Goal: Transaction & Acquisition: Download file/media

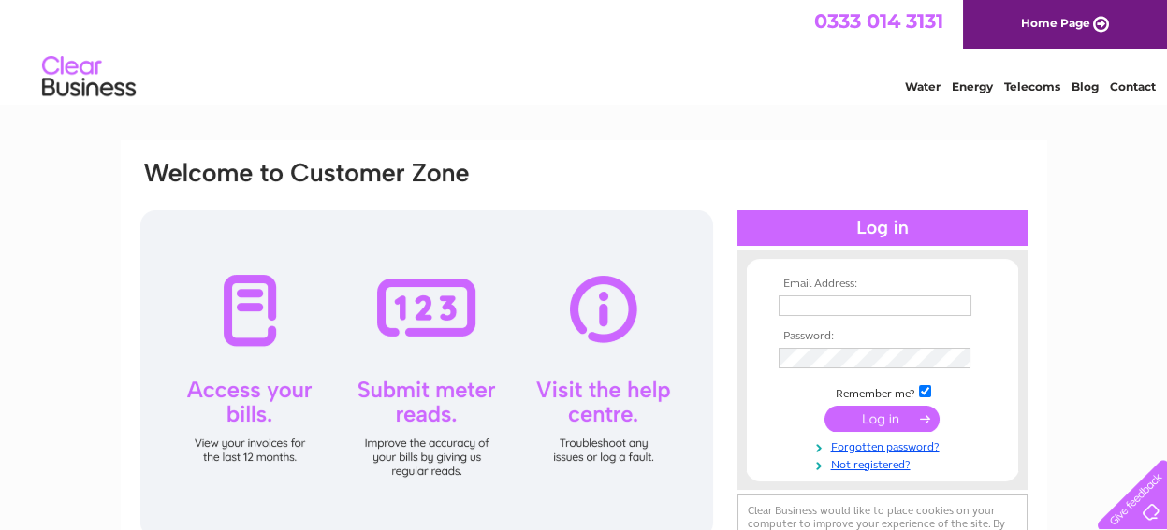
type input "info@jdlp.org.uk"
click at [870, 418] on input "submit" at bounding box center [881, 419] width 115 height 26
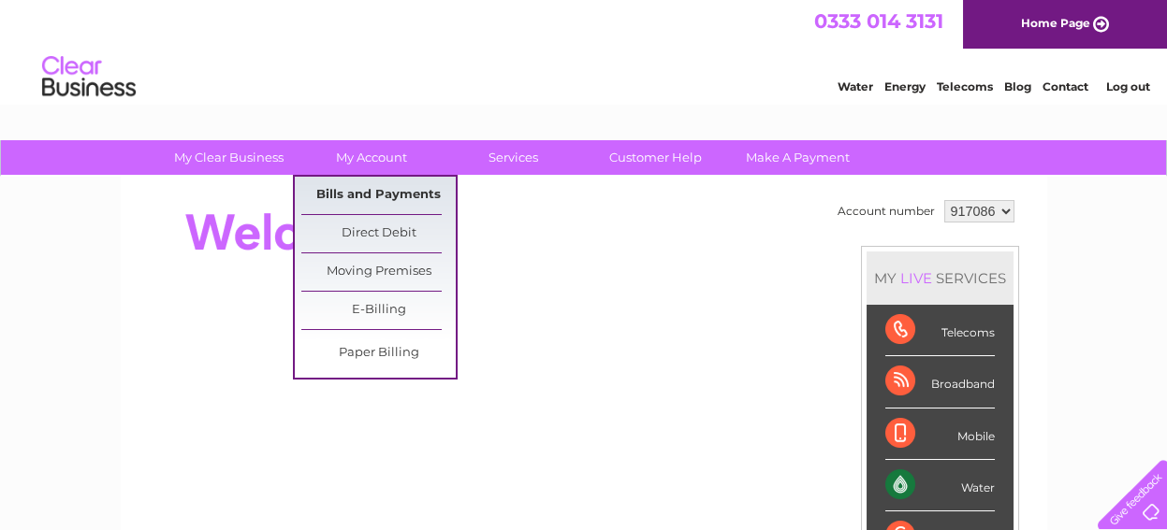
click at [362, 196] on link "Bills and Payments" at bounding box center [378, 195] width 154 height 37
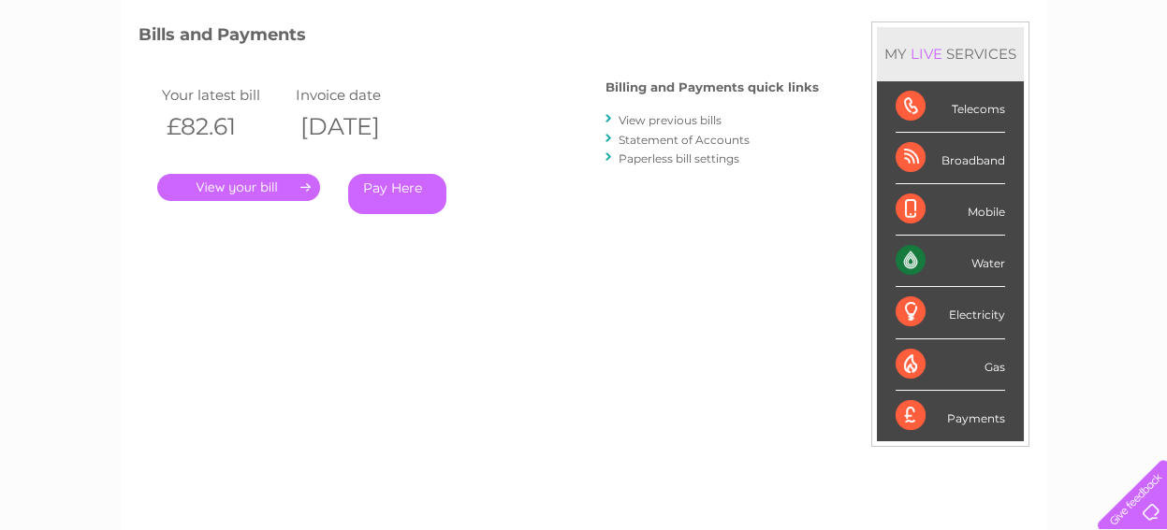
scroll to position [223, 0]
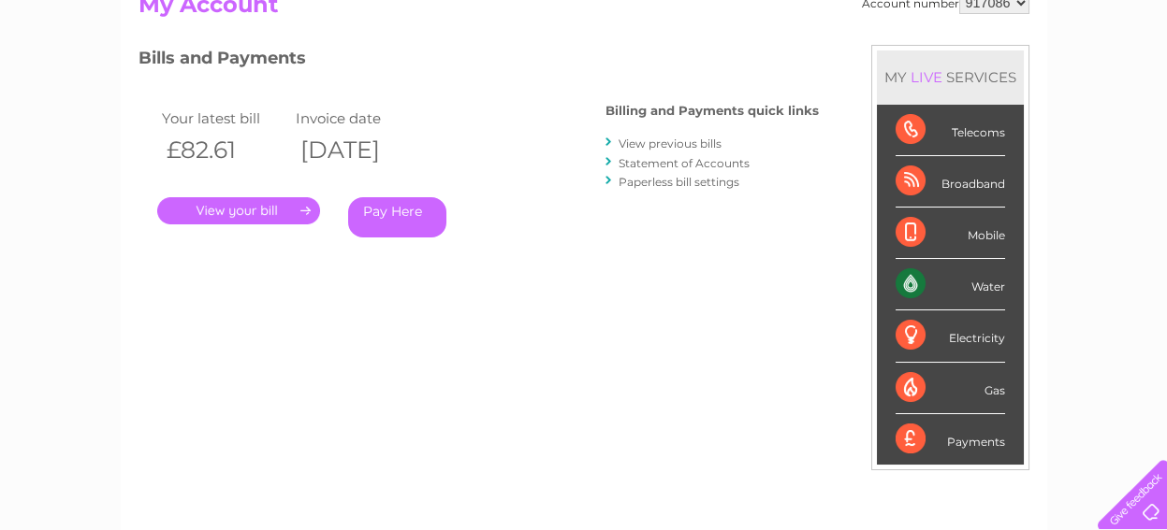
click at [259, 213] on link "." at bounding box center [238, 210] width 163 height 27
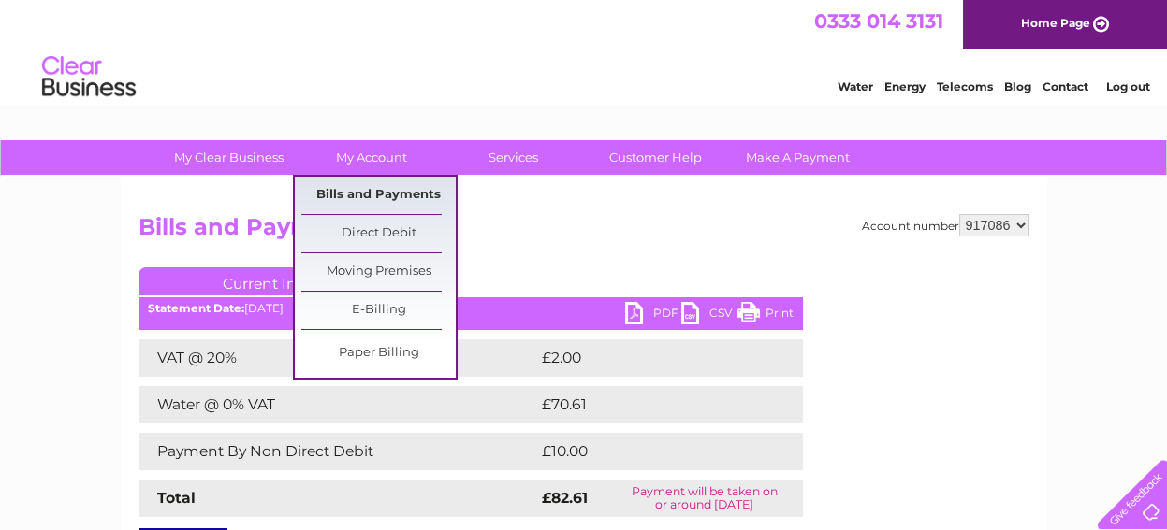
click at [361, 190] on link "Bills and Payments" at bounding box center [378, 195] width 154 height 37
click at [370, 231] on link "Direct Debit" at bounding box center [378, 233] width 154 height 37
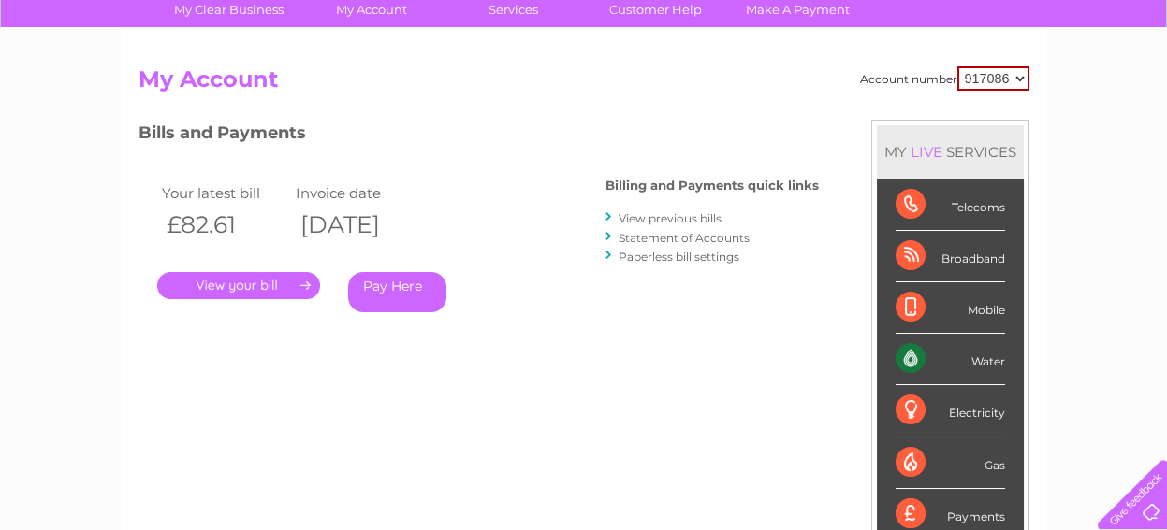
scroll to position [144, 0]
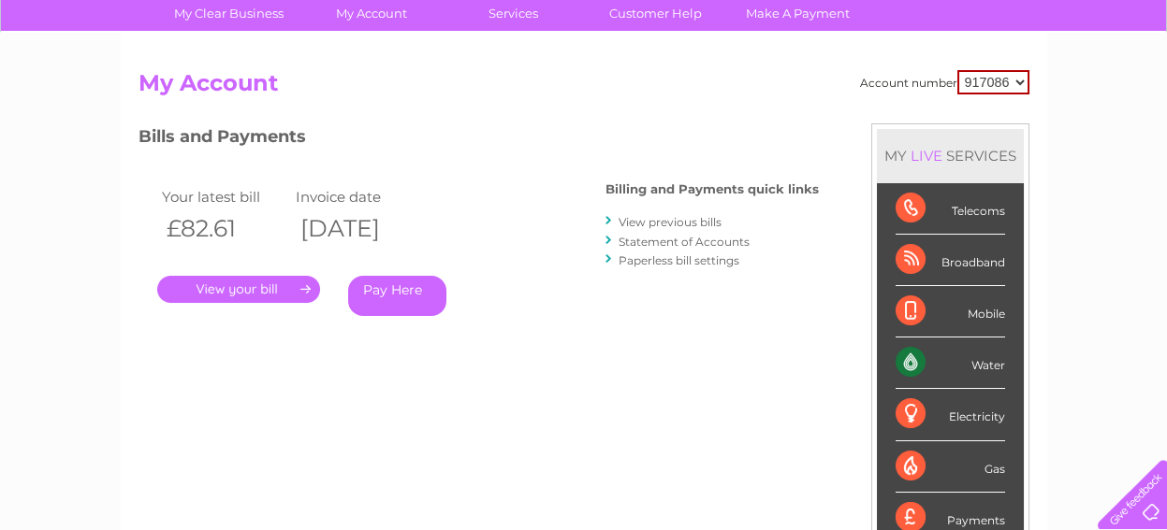
click at [651, 224] on link "View previous bills" at bounding box center [669, 222] width 103 height 14
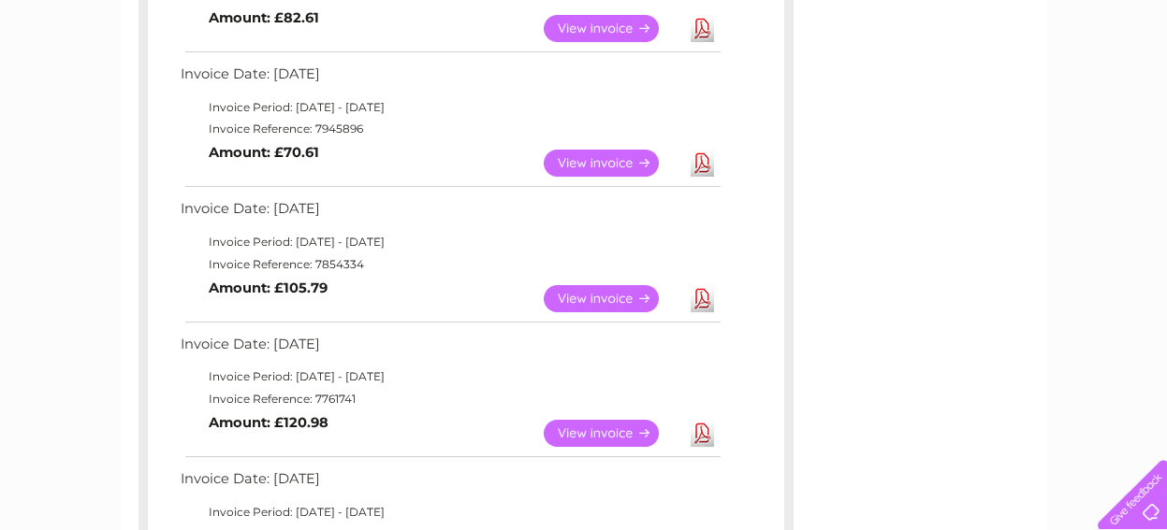
scroll to position [358, 0]
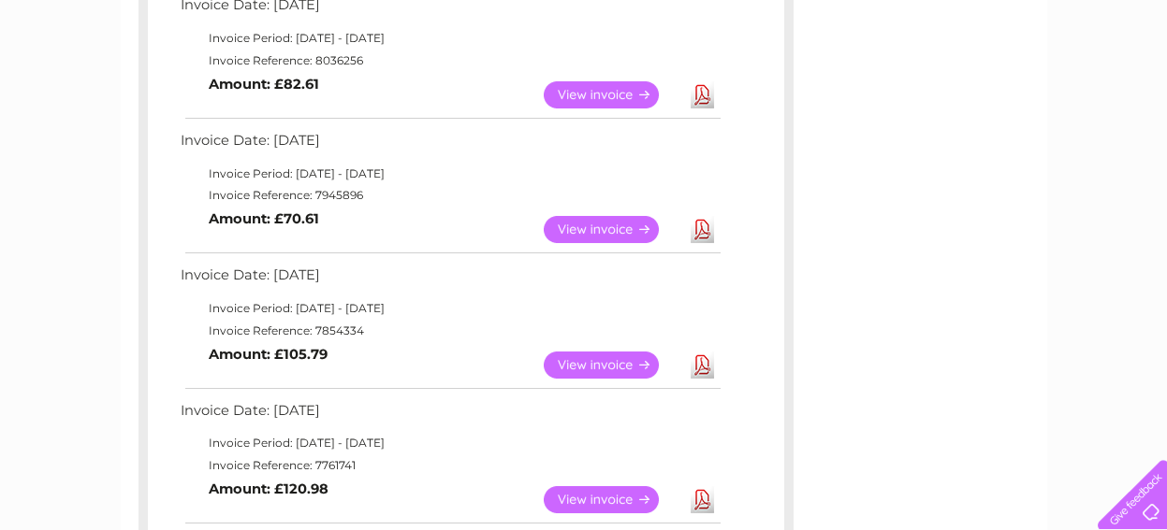
click at [612, 225] on link "View" at bounding box center [613, 229] width 138 height 27
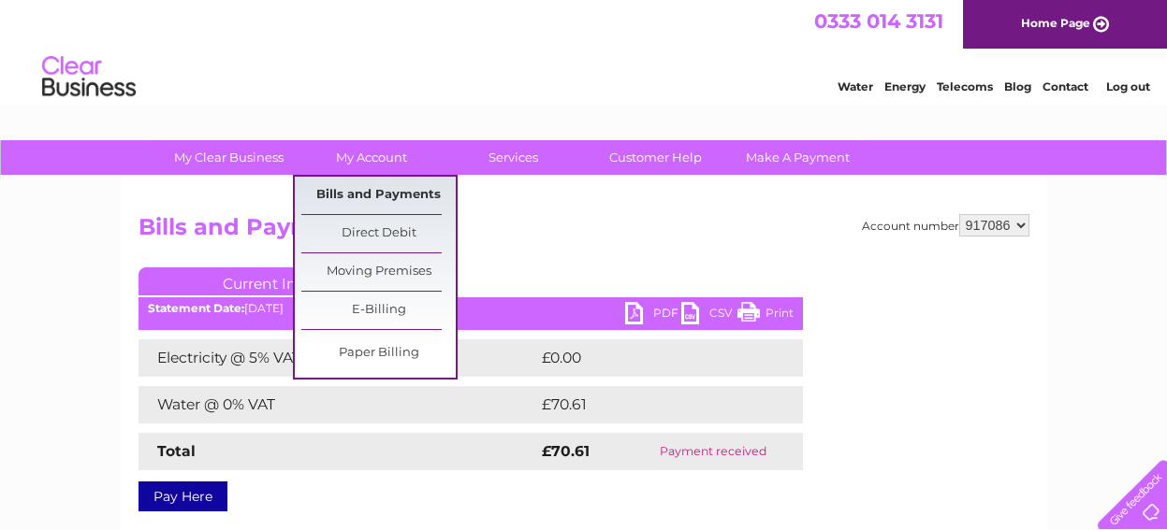
click at [370, 189] on link "Bills and Payments" at bounding box center [378, 195] width 154 height 37
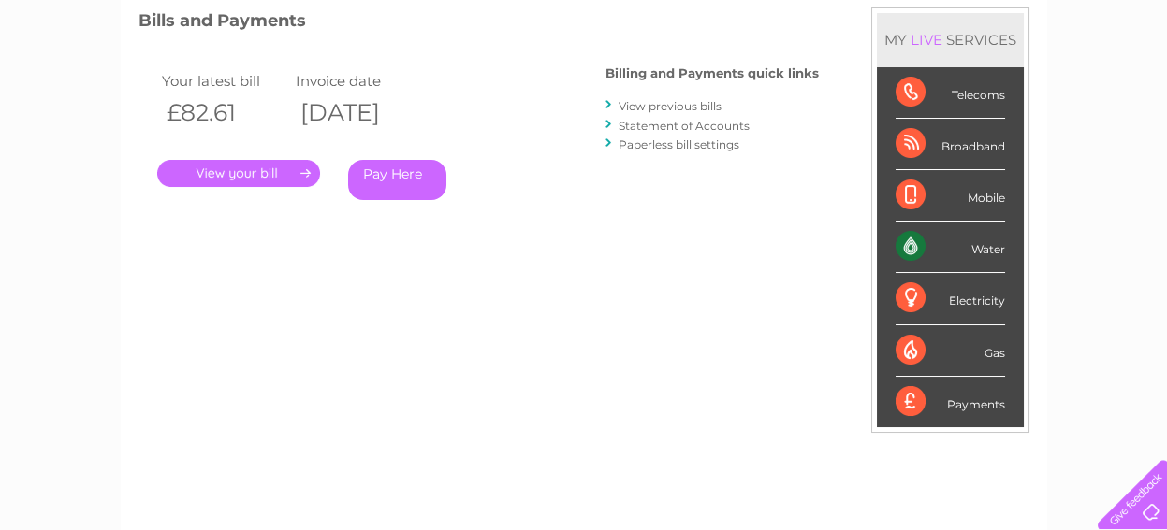
scroll to position [239, 0]
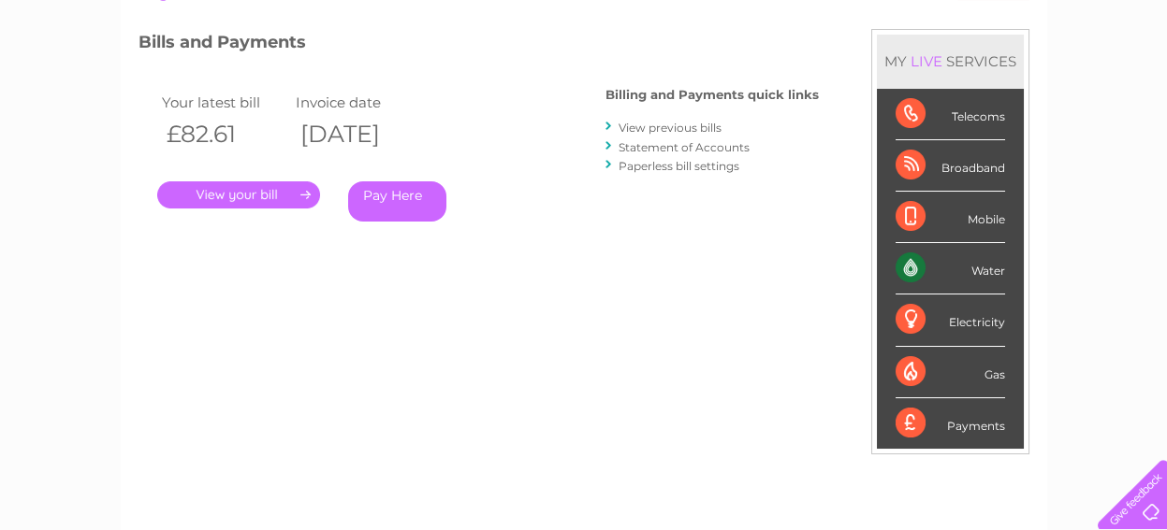
click at [249, 193] on link "." at bounding box center [238, 194] width 163 height 27
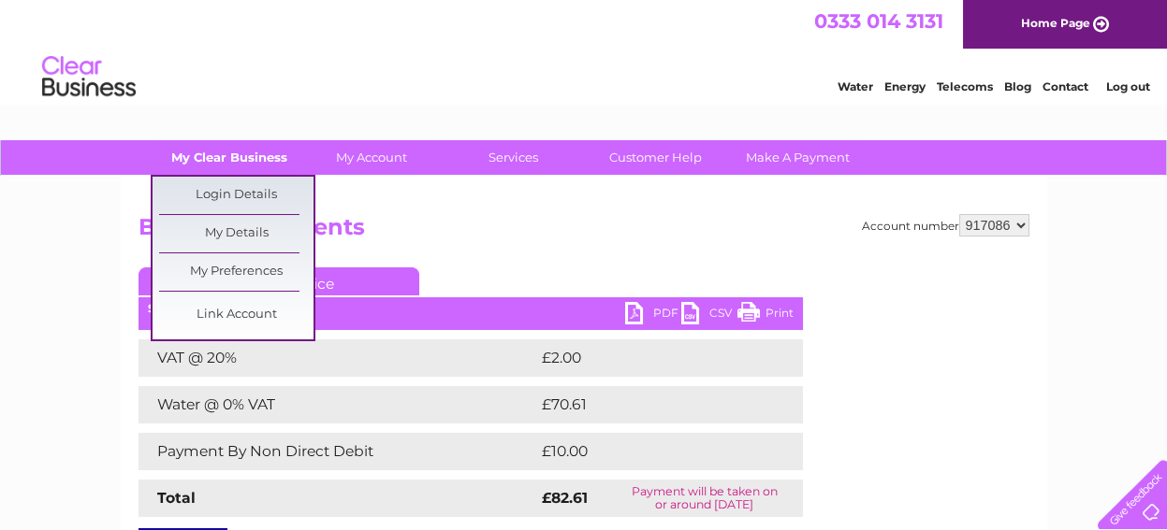
click at [265, 160] on link "My Clear Business" at bounding box center [229, 157] width 154 height 35
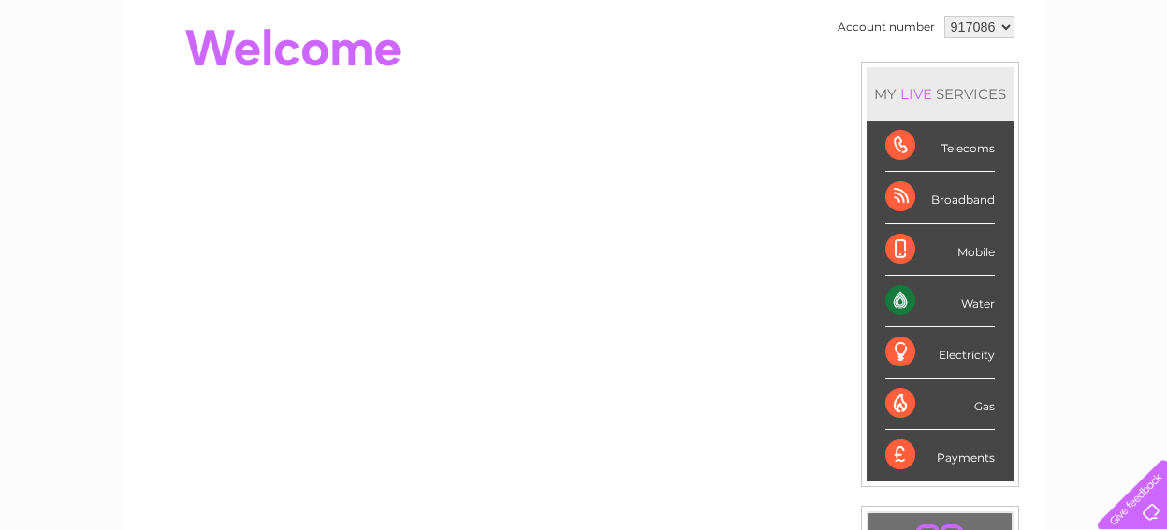
scroll to position [200, 0]
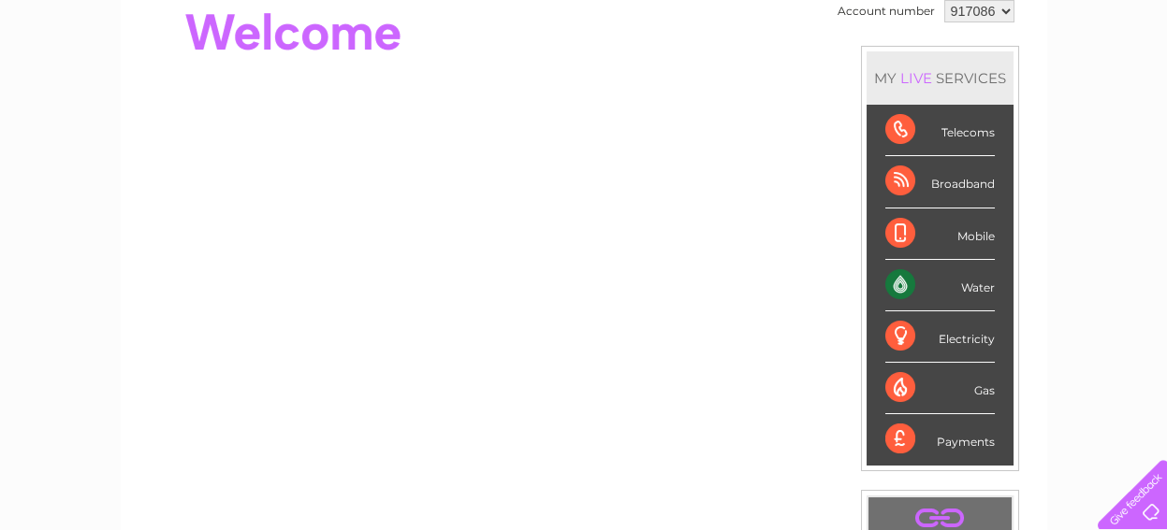
click at [920, 292] on div "Water" at bounding box center [939, 285] width 109 height 51
click at [975, 283] on div "Water" at bounding box center [939, 285] width 109 height 51
click at [944, 305] on div "Water" at bounding box center [939, 285] width 109 height 51
click at [894, 282] on div "Water" at bounding box center [939, 285] width 109 height 51
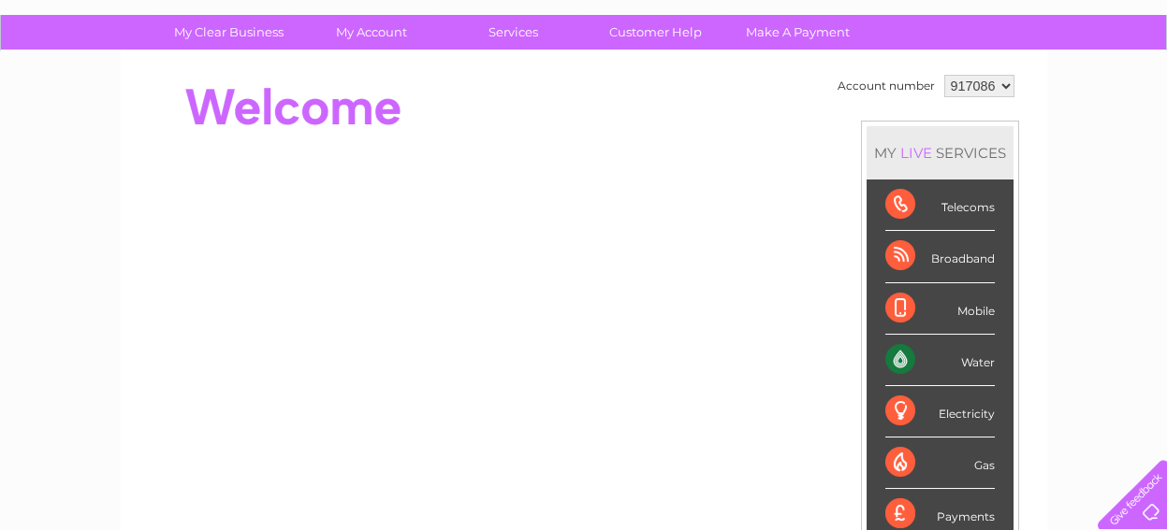
scroll to position [0, 0]
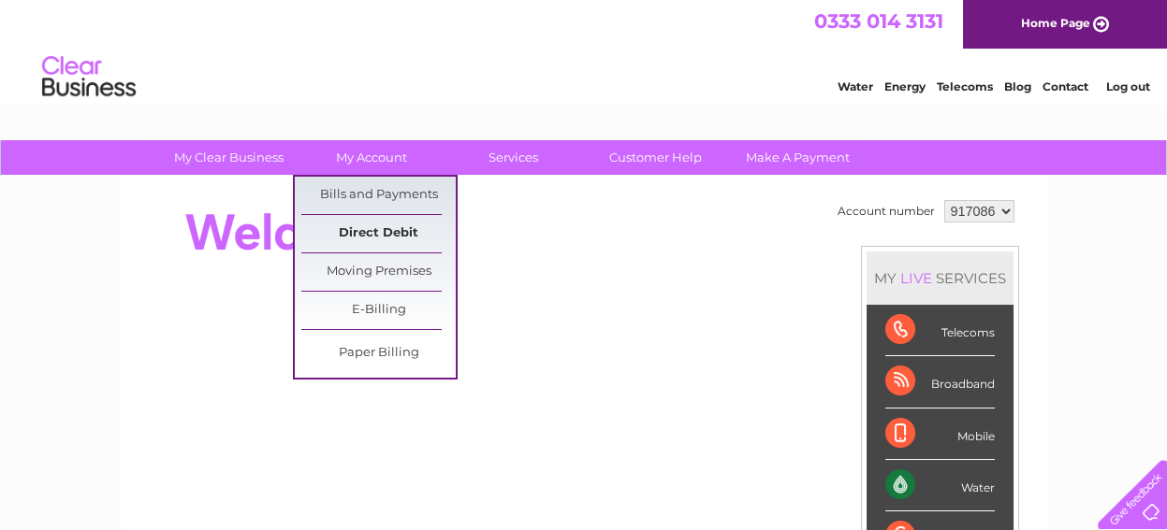
click at [370, 231] on link "Direct Debit" at bounding box center [378, 233] width 154 height 37
click at [371, 193] on link "Bills and Payments" at bounding box center [378, 195] width 154 height 37
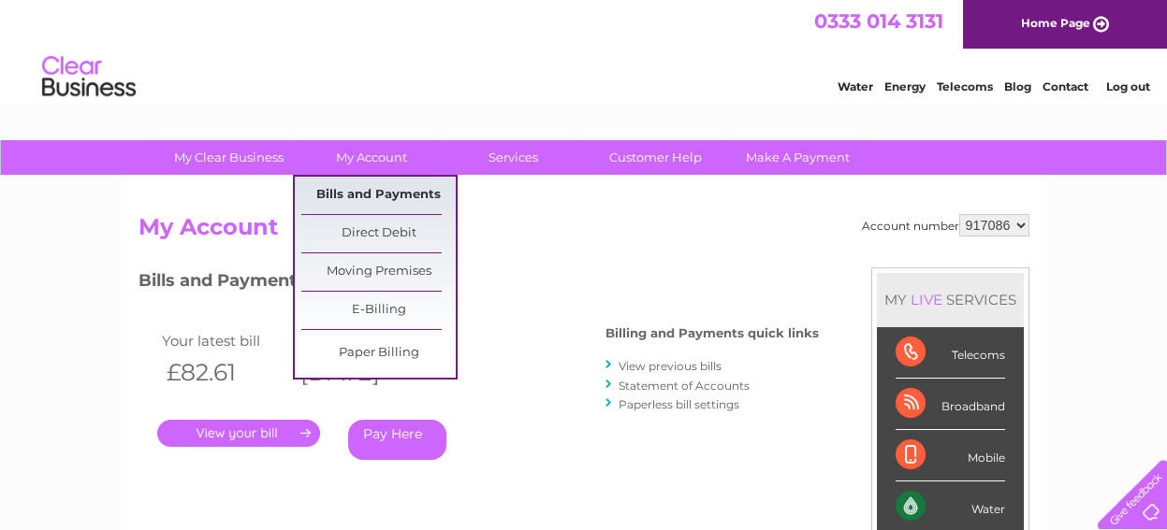
click at [378, 189] on link "Bills and Payments" at bounding box center [378, 195] width 154 height 37
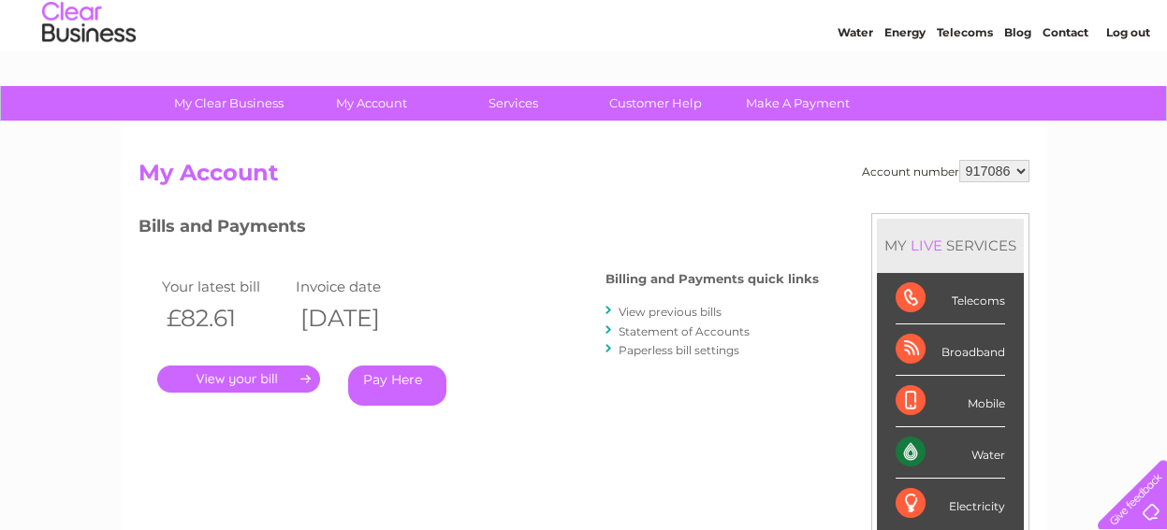
scroll to position [69, 0]
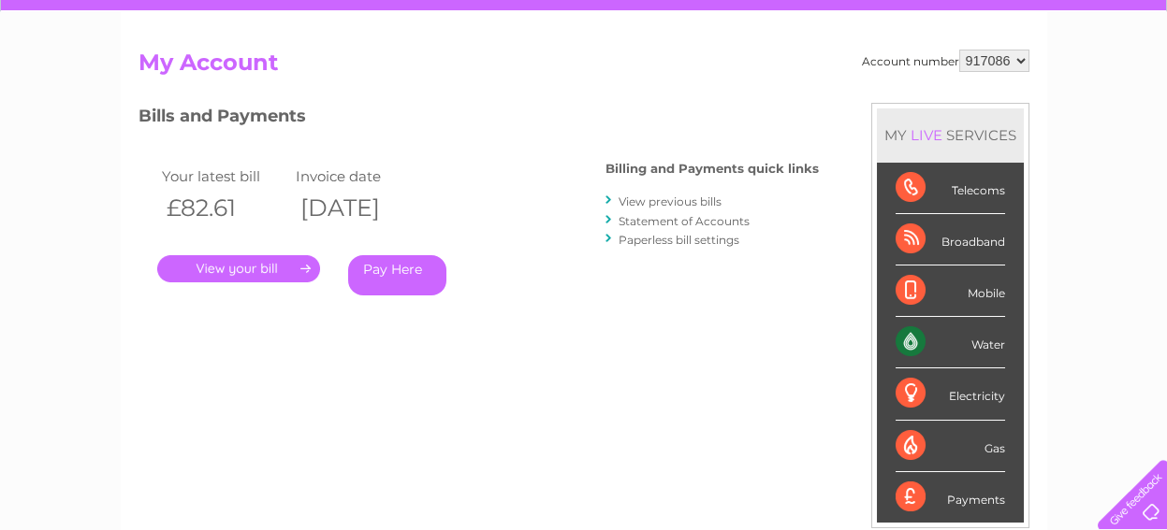
click at [260, 264] on link "." at bounding box center [238, 268] width 163 height 27
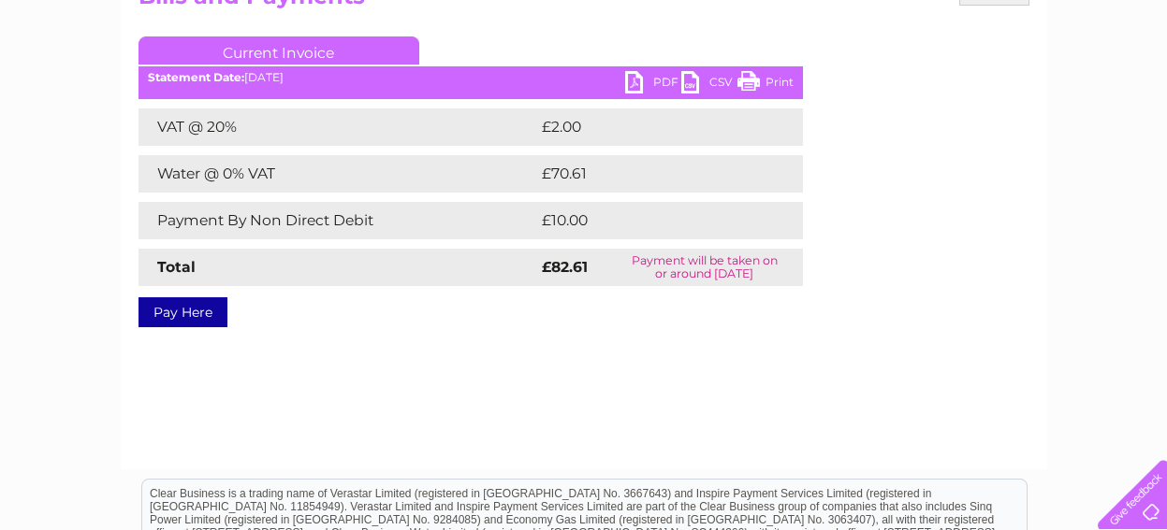
scroll to position [227, 0]
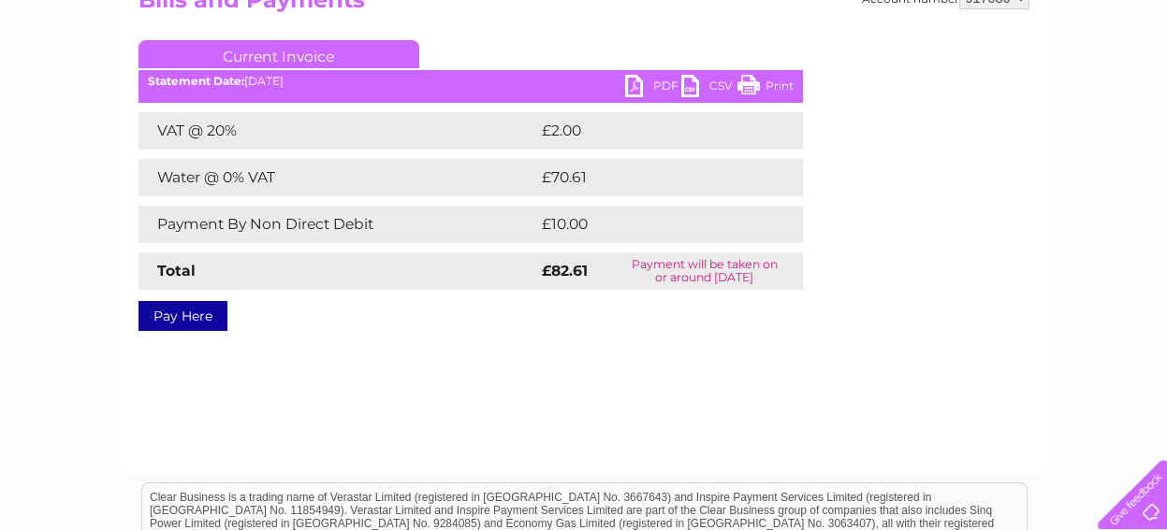
click at [631, 83] on link "PDF" at bounding box center [653, 88] width 56 height 27
click at [587, 224] on td "£10.00" at bounding box center [650, 224] width 227 height 37
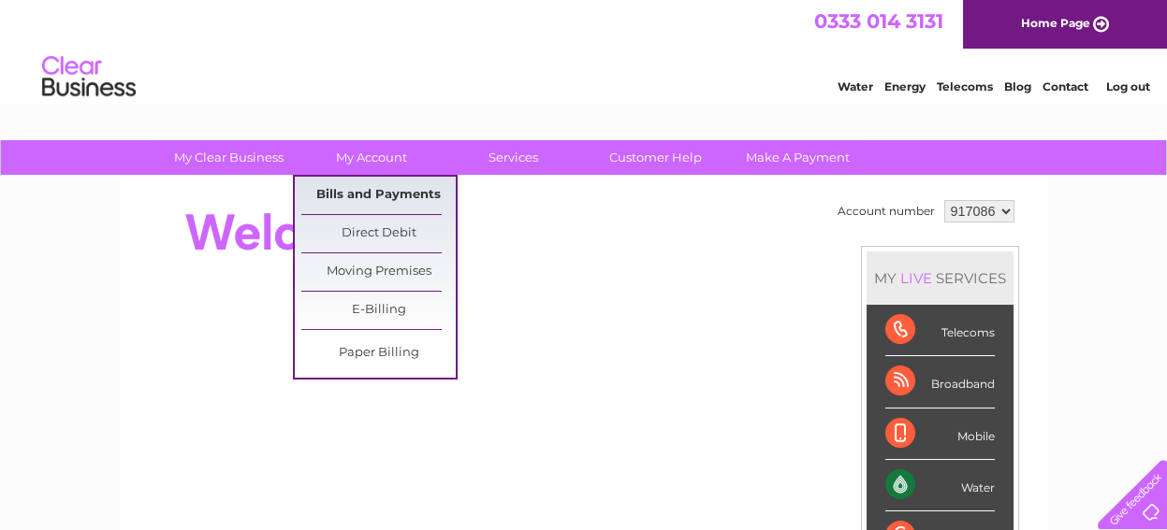
click at [357, 192] on link "Bills and Payments" at bounding box center [378, 195] width 154 height 37
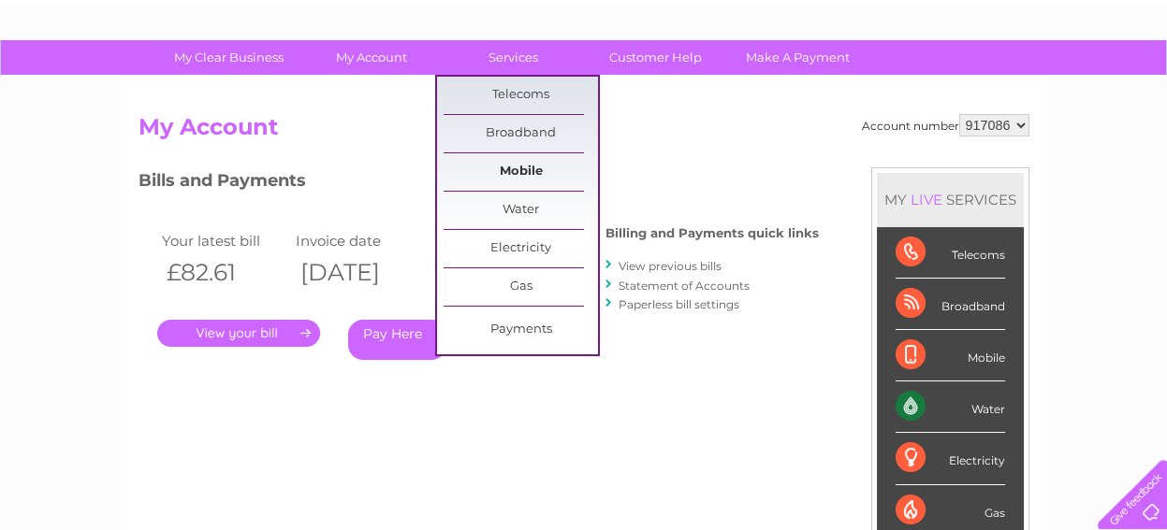
scroll to position [141, 0]
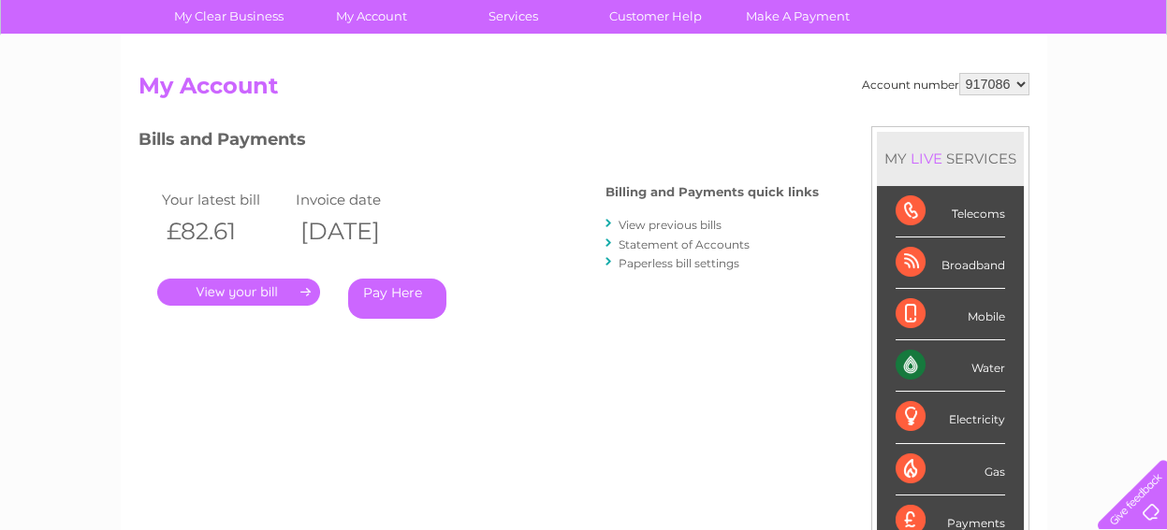
click at [539, 432] on div "Account number 917086 My Account MY LIVE SERVICES Telecoms Broadband Mobile Wat…" at bounding box center [583, 354] width 891 height 563
click at [266, 288] on link "." at bounding box center [238, 292] width 163 height 27
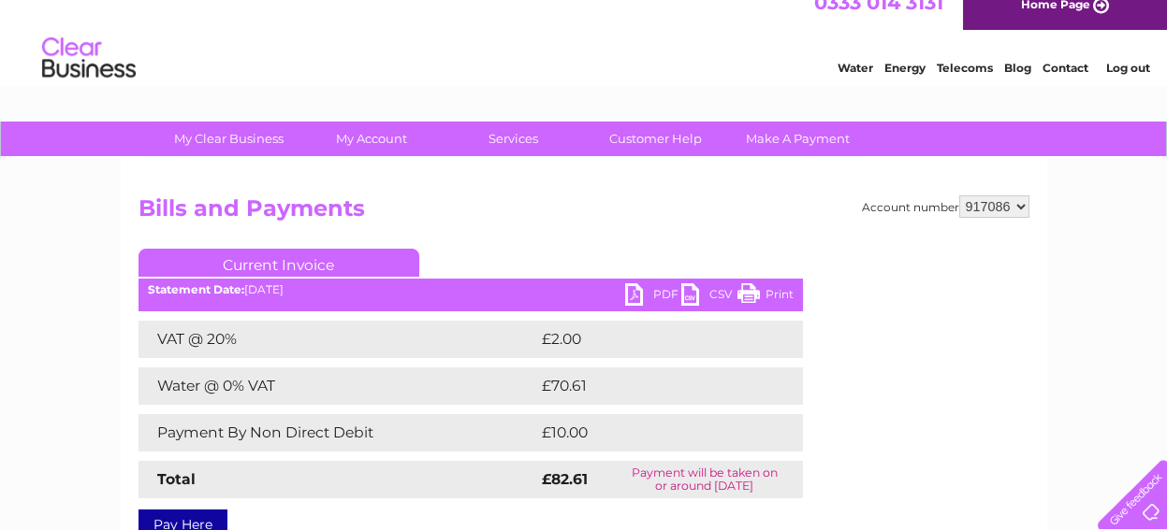
scroll to position [118, 0]
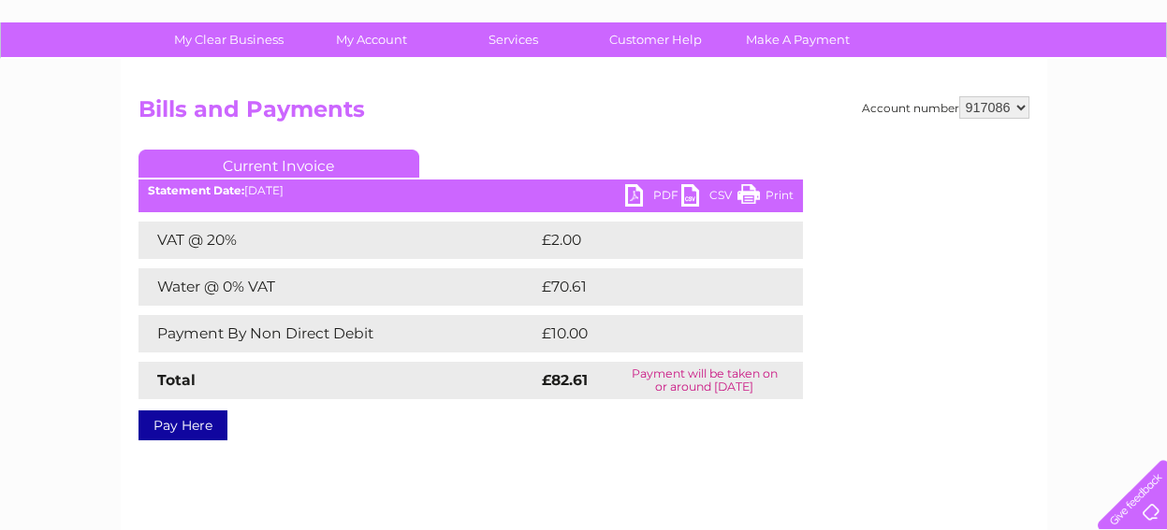
click at [635, 193] on link "PDF" at bounding box center [653, 197] width 56 height 27
